Goal: Task Accomplishment & Management: Complete application form

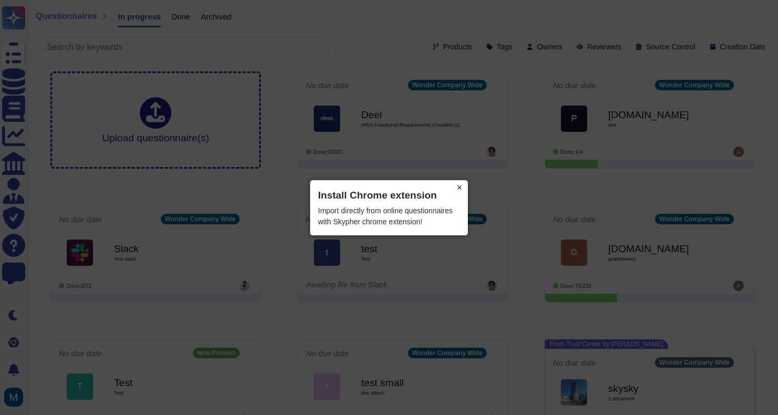
click at [457, 187] on button "×" at bounding box center [459, 187] width 17 height 15
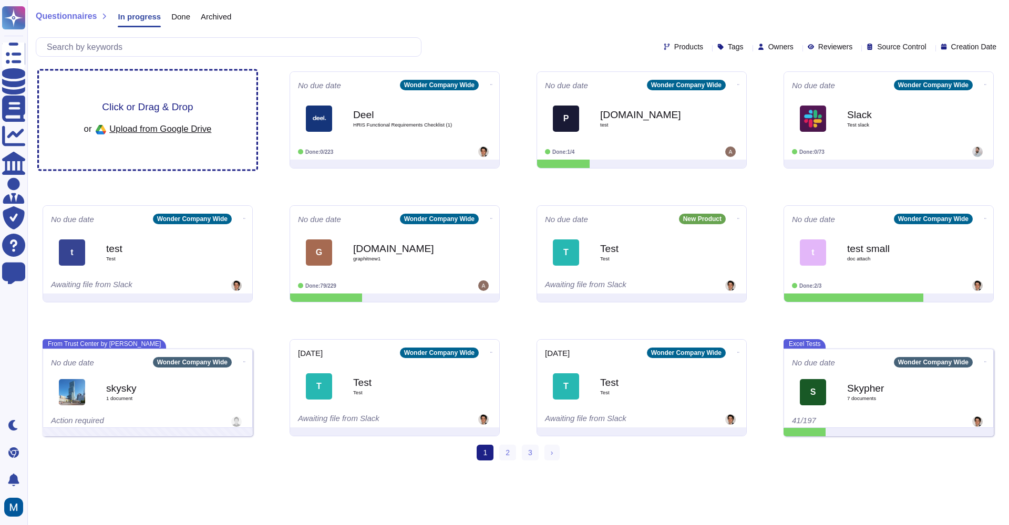
click at [215, 125] on div "Click or Drag & Drop or Upload from Google Drive" at bounding box center [148, 120] width 218 height 99
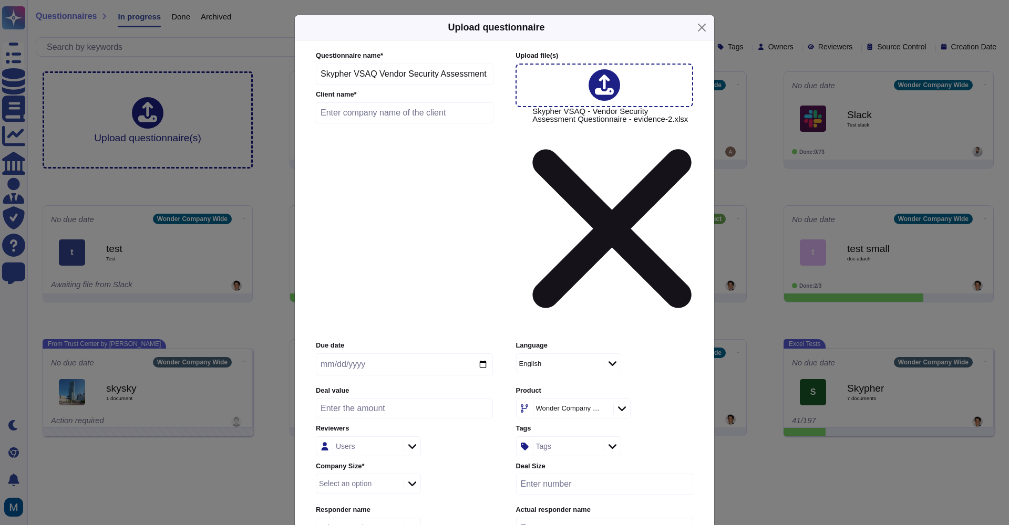
click at [411, 123] on input "text" at bounding box center [405, 112] width 178 height 21
type input "test"
click at [368, 354] on input "date" at bounding box center [404, 365] width 177 height 22
type input "2025-09-09"
click at [458, 437] on div "Users" at bounding box center [404, 447] width 177 height 20
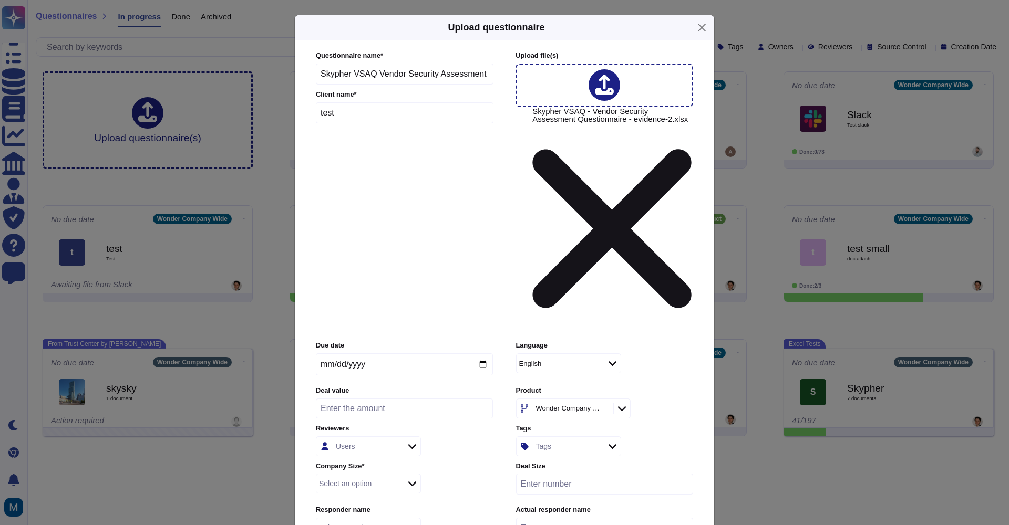
click at [406, 399] on input "number" at bounding box center [404, 409] width 177 height 20
type input "0"
click at [485, 399] on input "0" at bounding box center [404, 409] width 177 height 20
click at [407, 479] on div at bounding box center [411, 485] width 17 height 12
click at [382, 354] on span "Inside (<100 users)" at bounding box center [360, 354] width 68 height 9
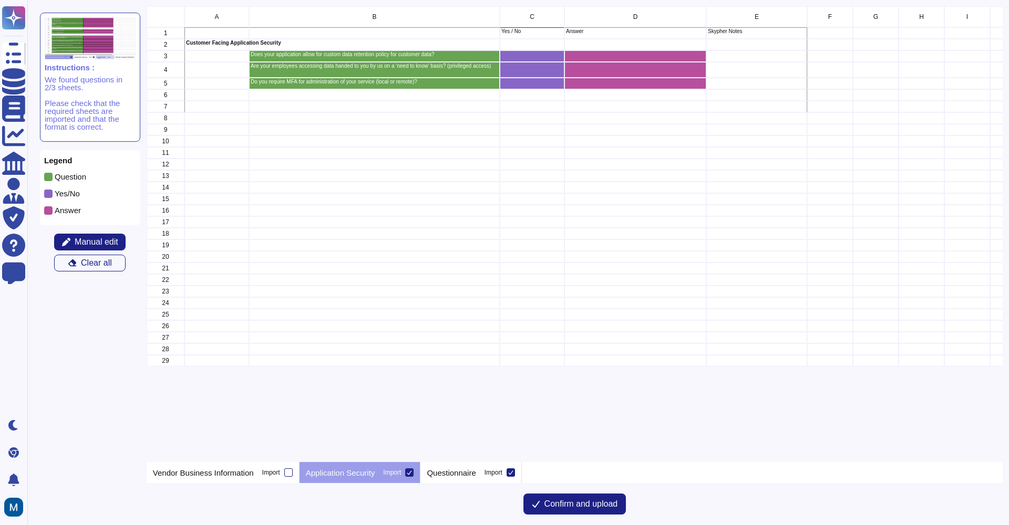
scroll to position [1, 1]
click at [558, 508] on span "Confirm and upload" at bounding box center [581, 504] width 74 height 8
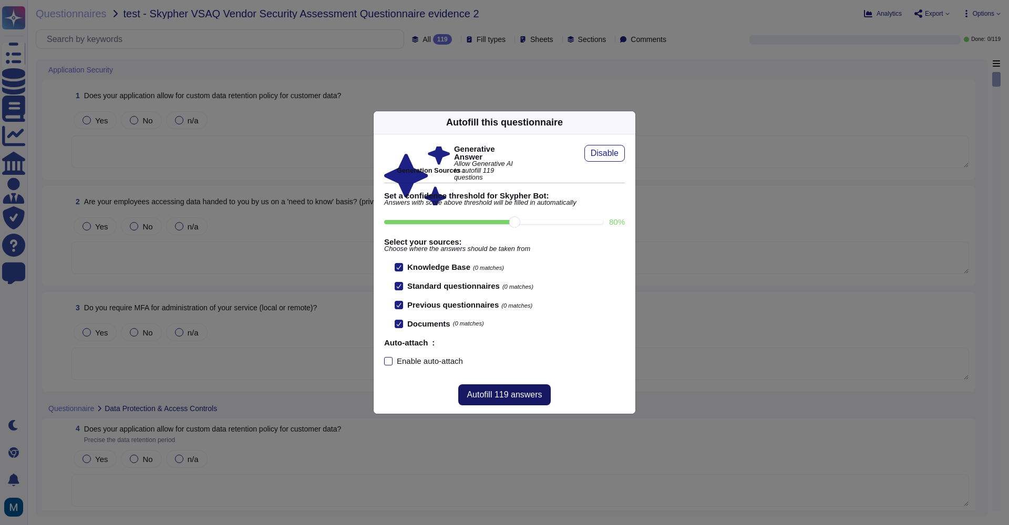
click at [519, 391] on span "Autofill 119 answers" at bounding box center [504, 395] width 75 height 8
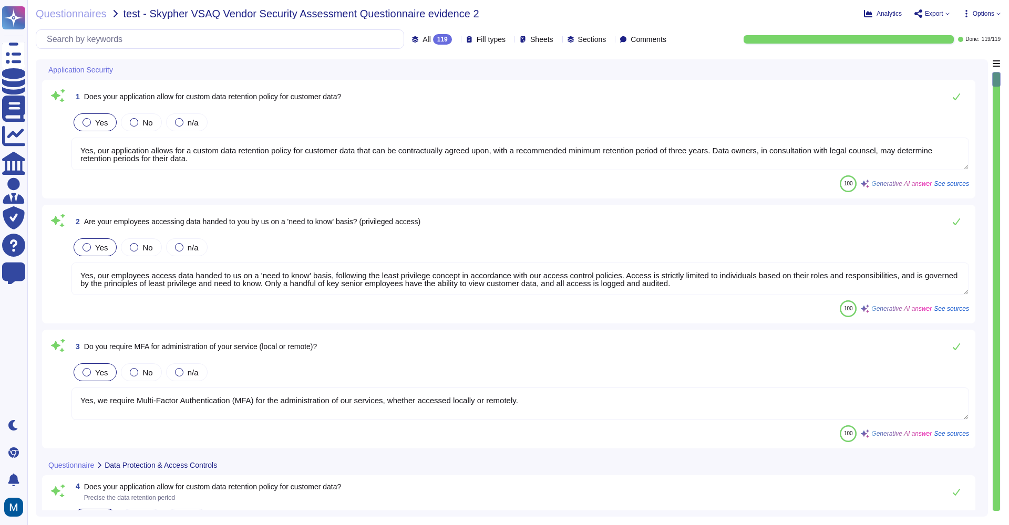
type textarea "Yes, our application allows for a custom data retention policy for customer dat…"
type textarea "Yes, our employees access data handed to us on a 'need to know' basis, followin…"
type textarea "Yes, we support secure deletion of archived or backed-up data, including method…"
type textarea "Yes, our application allows for a custom data retention policy for customer dat…"
type textarea "Yes, our employees access data handed to us on a 'need to know' basis, followin…"
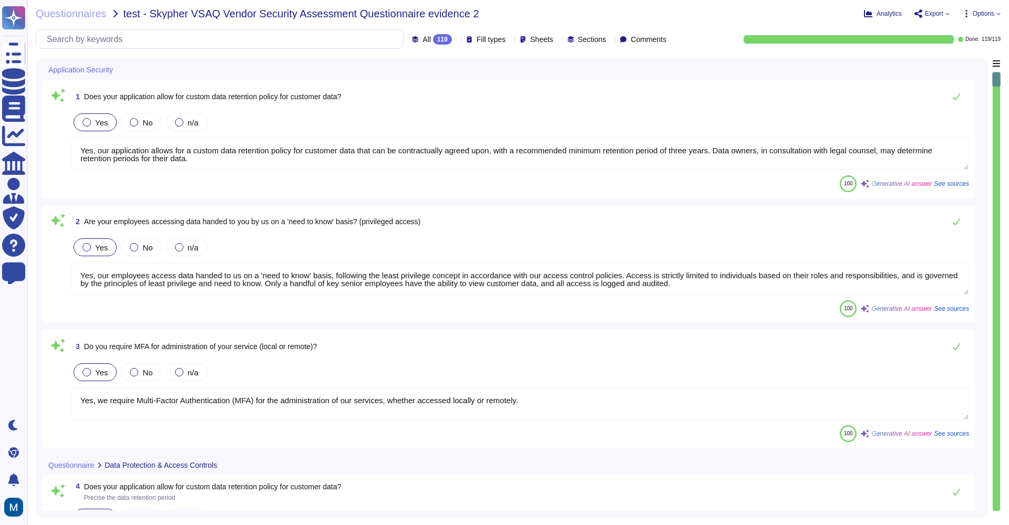
type textarea "Yes, we require Multi-Factor Authentication (MFA) for the administration of our…"
click at [182, 111] on div "1 Does your application allow for custom data retention policy for customer dat…" at bounding box center [508, 139] width 920 height 106
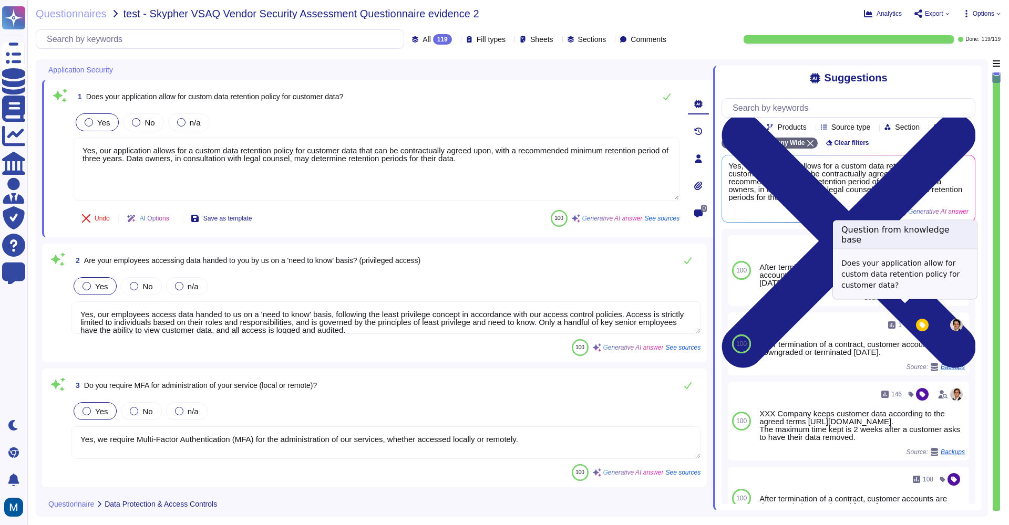
click at [913, 301] on span "Backups" at bounding box center [910, 298] width 24 height 6
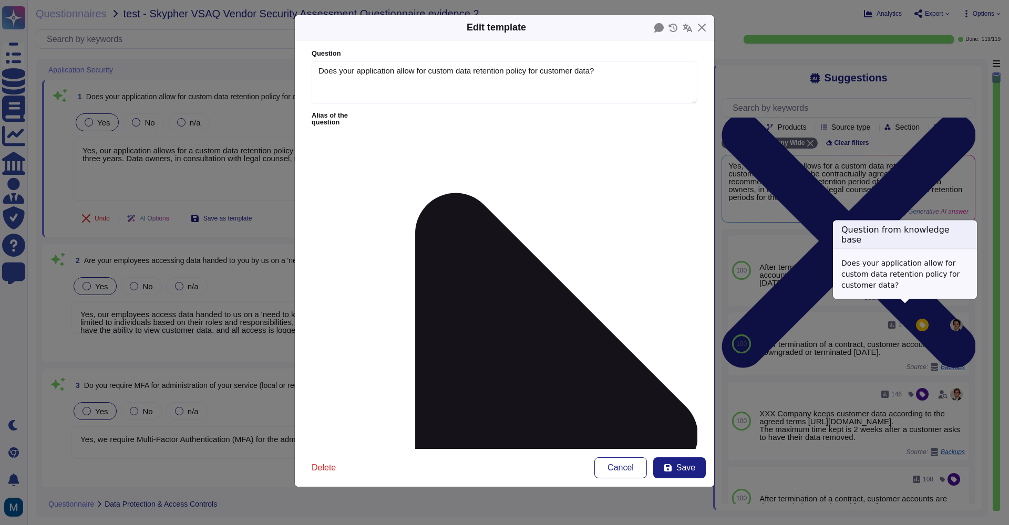
type textarea "Does your application allow for custom data retention policy for customer data?"
type textarea "After termination of a contract, customer accounts are downgraded or terminated…"
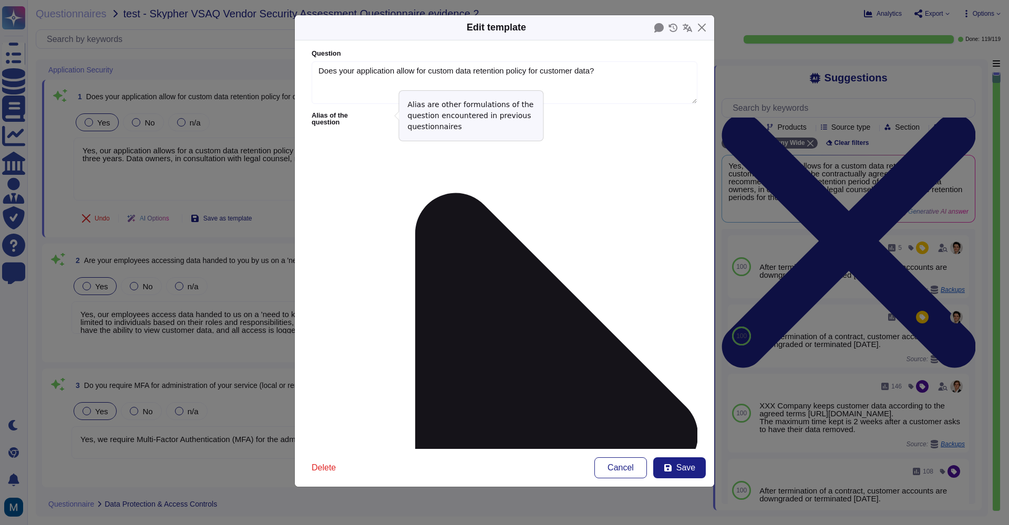
click at [386, 116] on icon at bounding box center [505, 250] width 269 height 269
click at [397, 116] on icon at bounding box center [535, 435] width 323 height 647
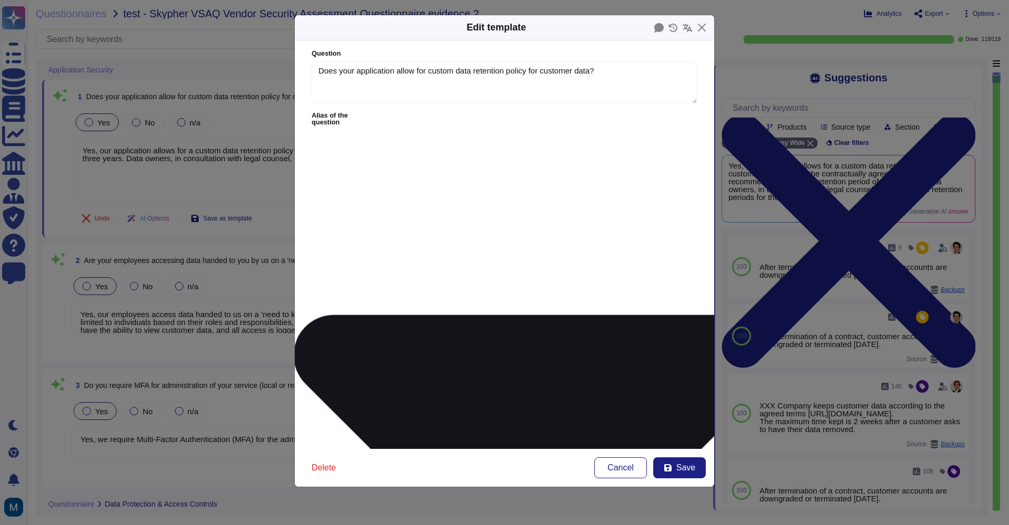
click at [397, 315] on icon at bounding box center [535, 456] width 485 height 283
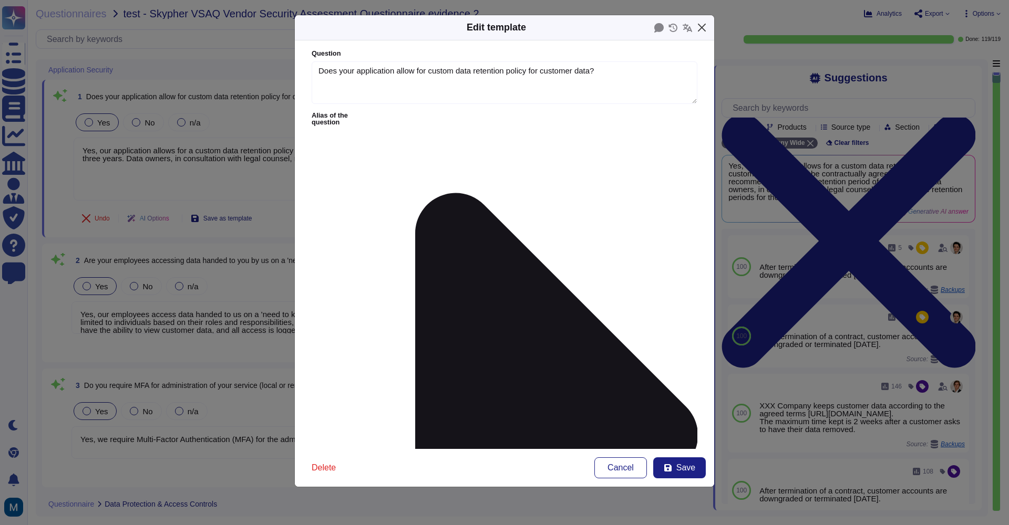
click at [697, 27] on button "Close" at bounding box center [701, 27] width 16 height 16
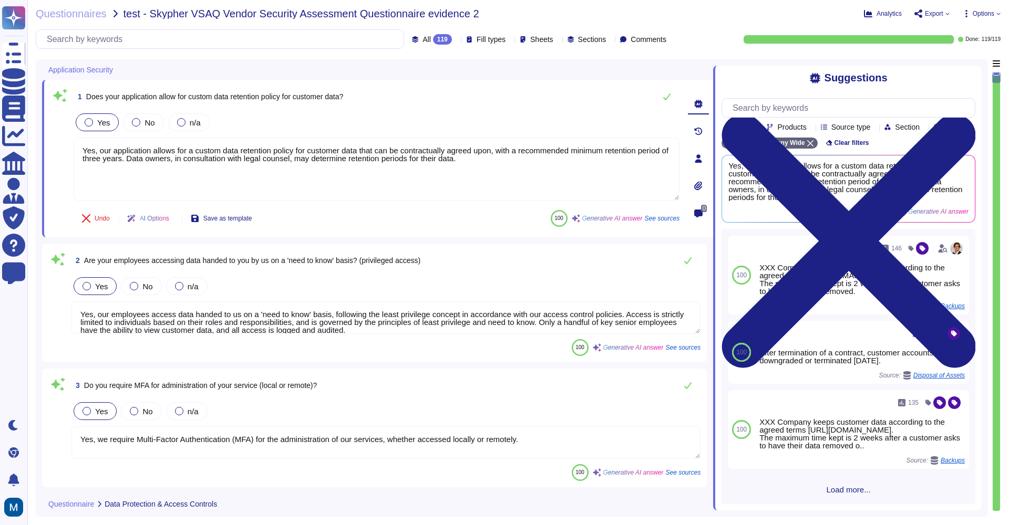
scroll to position [150, 0]
click at [846, 490] on span "Load more..." at bounding box center [848, 490] width 254 height 8
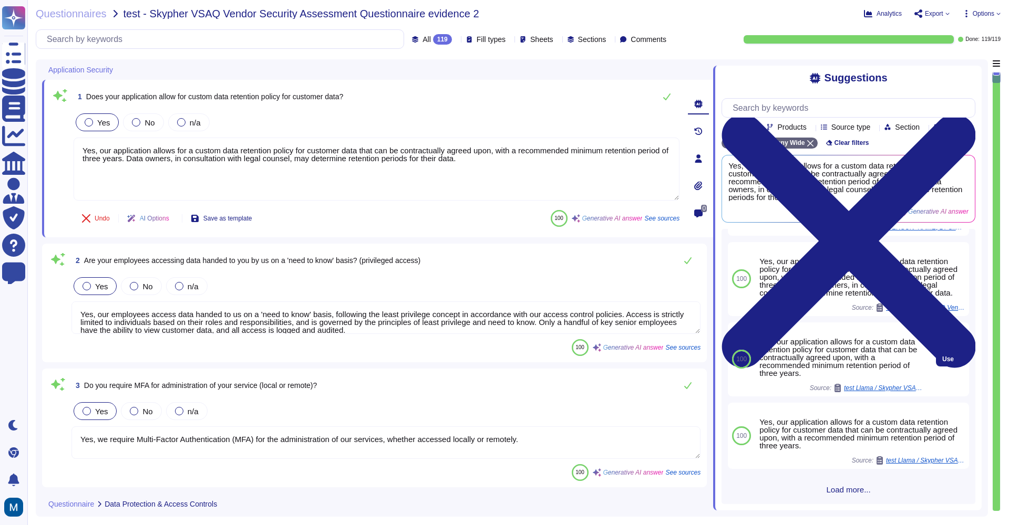
scroll to position [0, 0]
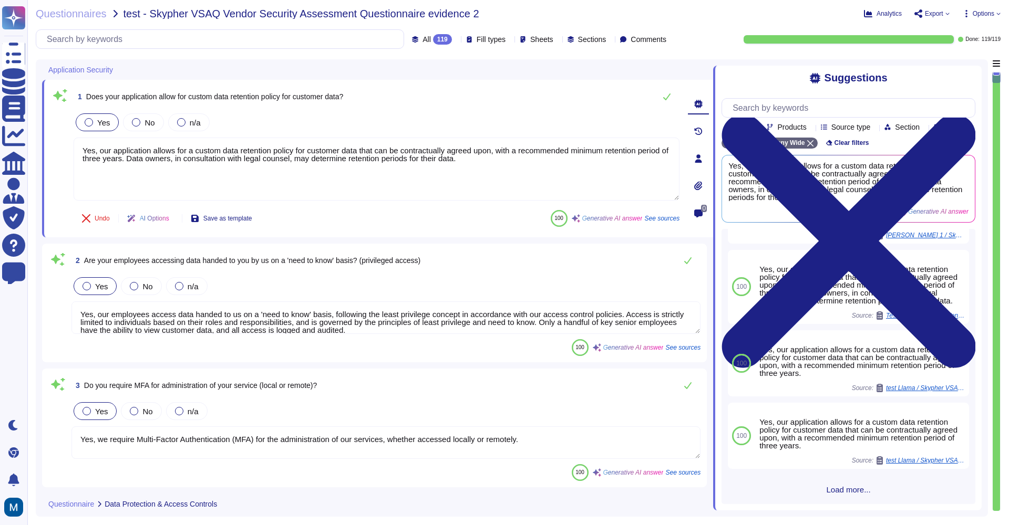
click at [856, 486] on span "Load more..." at bounding box center [848, 490] width 254 height 8
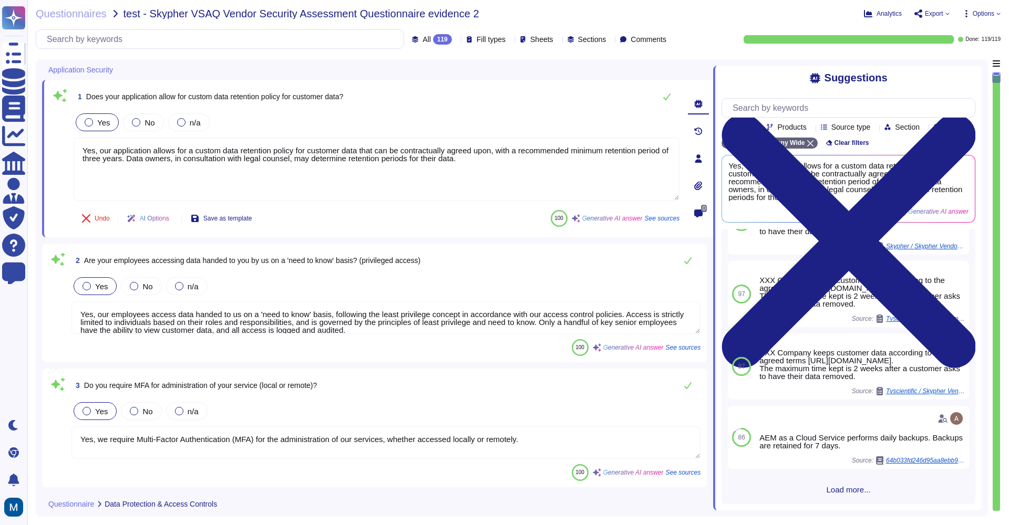
scroll to position [1648, 0]
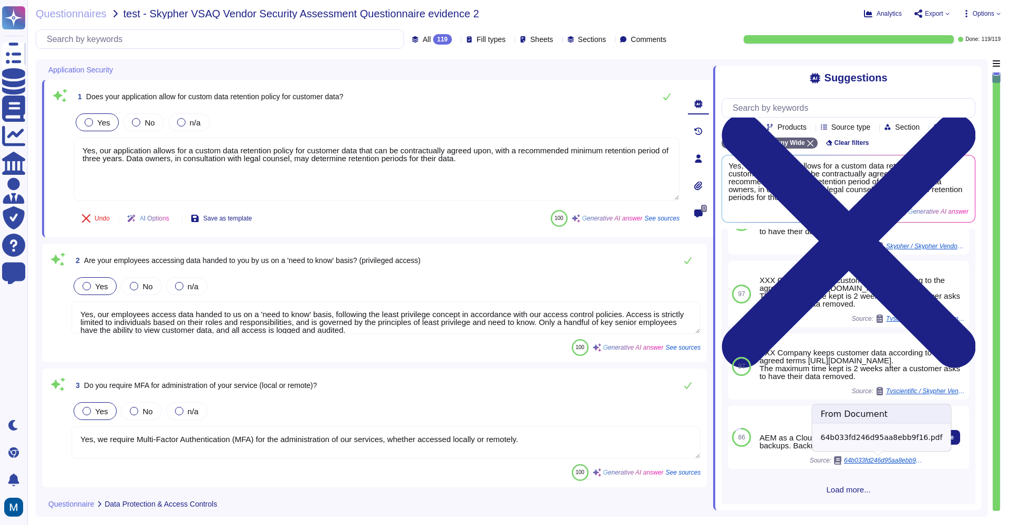
click at [868, 461] on span "64b033fd246d95aa8ebb9f16.pdf" at bounding box center [883, 461] width 79 height 6
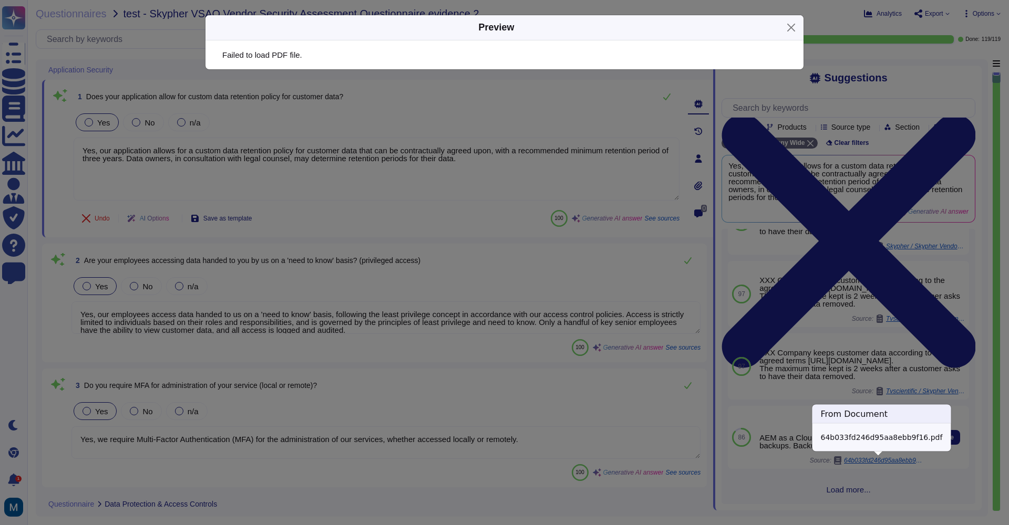
click at [868, 461] on div "Preview Failed to load PDF file." at bounding box center [504, 262] width 1009 height 525
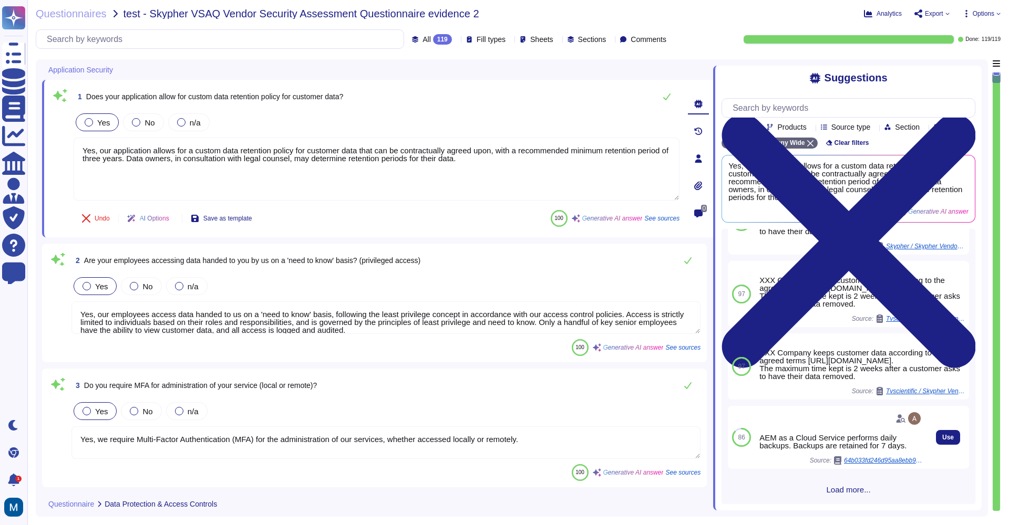
click at [868, 461] on span "64b033fd246d95aa8ebb9f16.pdf" at bounding box center [883, 461] width 79 height 6
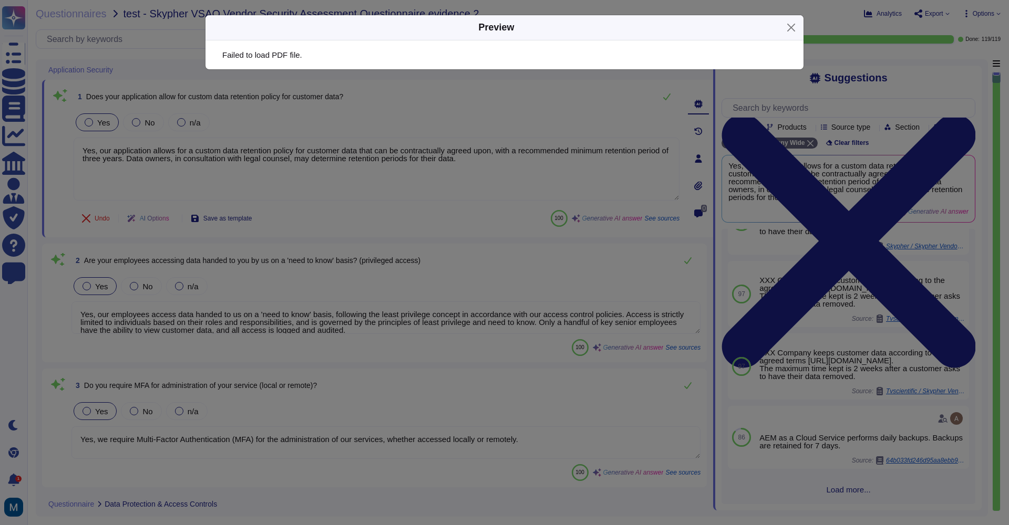
click at [856, 494] on div "Preview Failed to load PDF file." at bounding box center [504, 262] width 1009 height 525
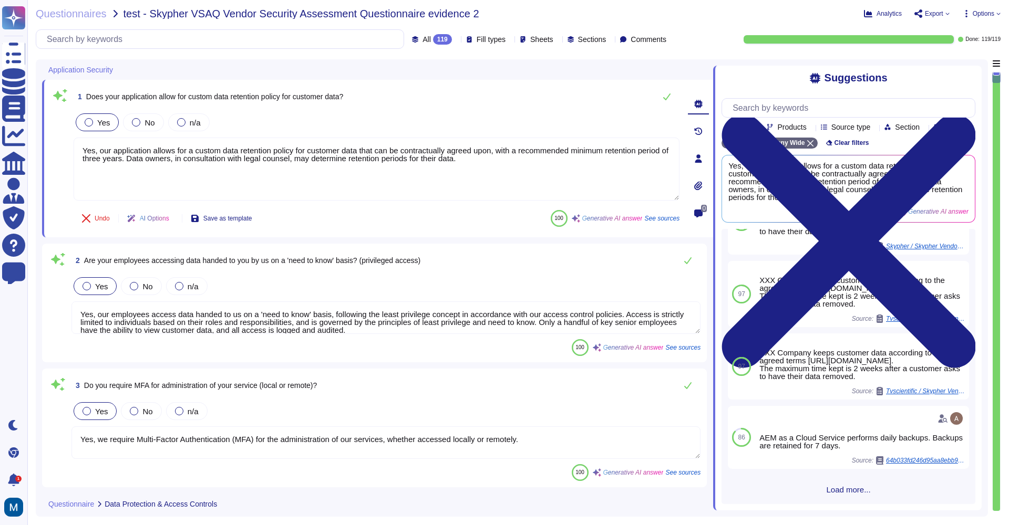
click at [855, 488] on span "Load more..." at bounding box center [848, 490] width 254 height 8
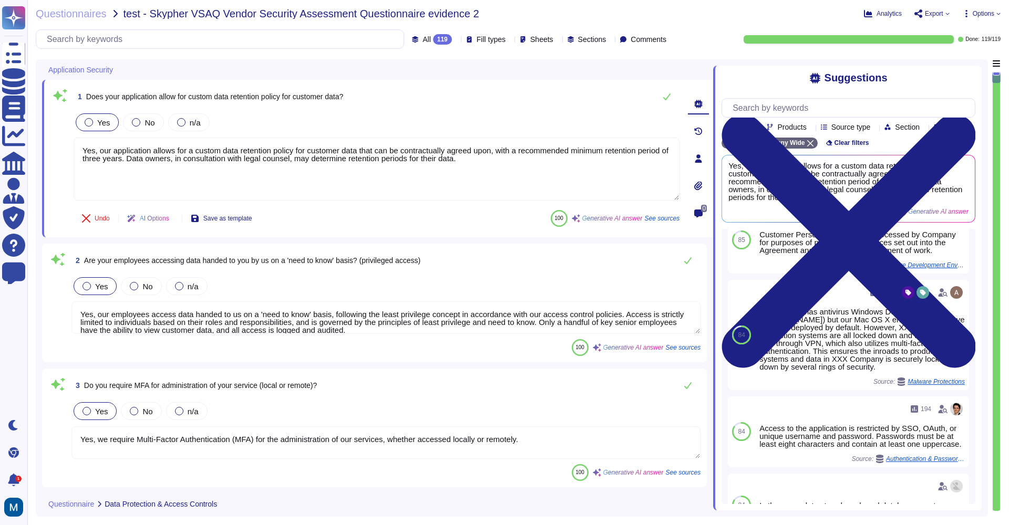
scroll to position [1946, 0]
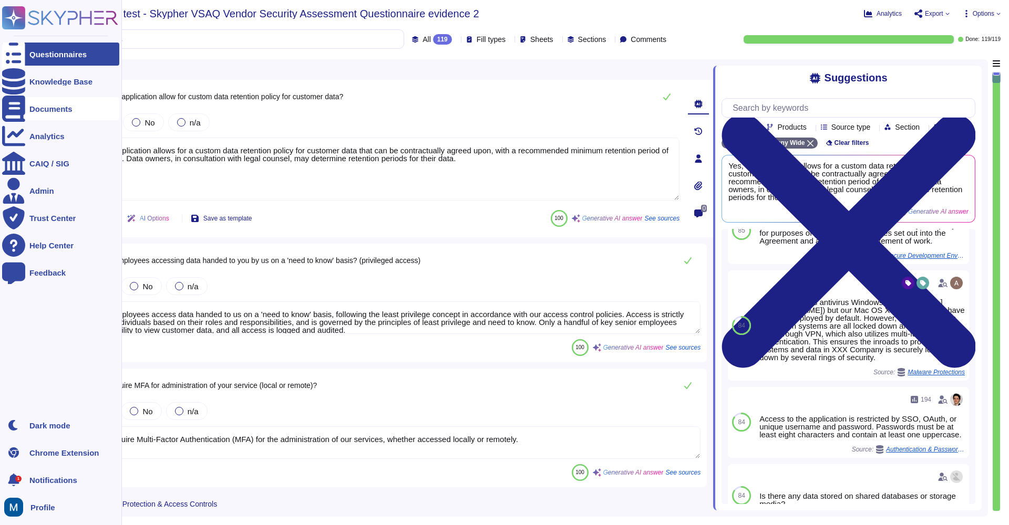
click at [47, 113] on div "Documents" at bounding box center [60, 108] width 117 height 23
